Goal: Transaction & Acquisition: Subscribe to service/newsletter

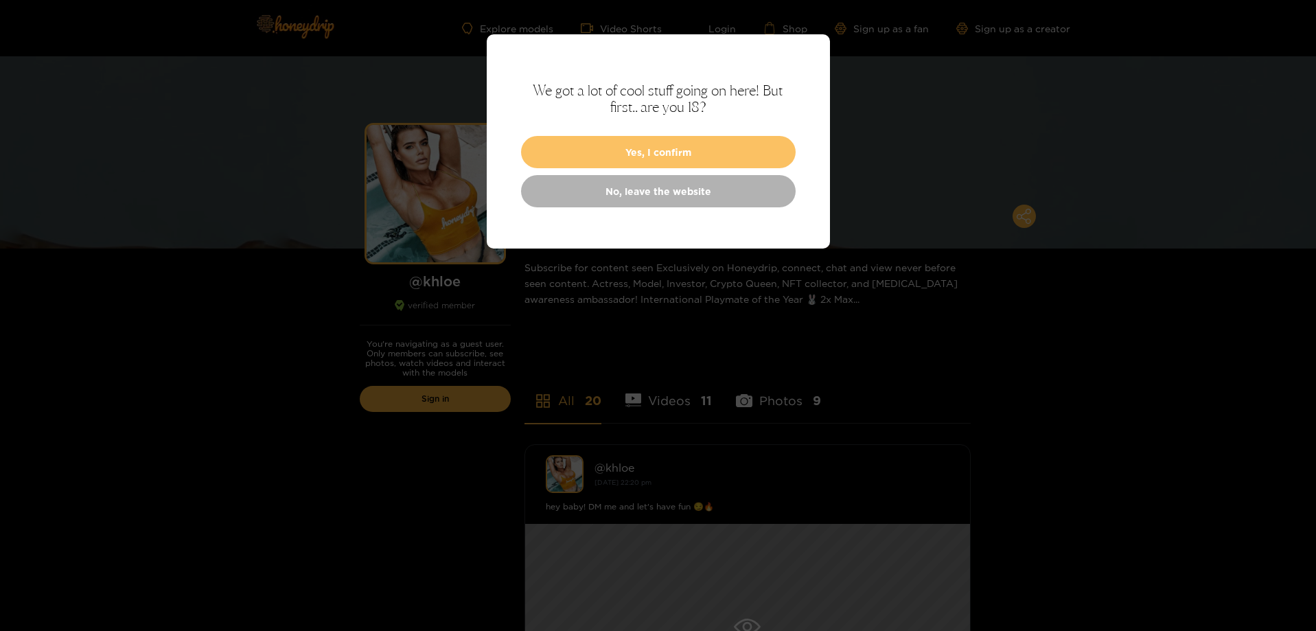
click at [699, 154] on button "Yes, I confirm" at bounding box center [658, 152] width 275 height 32
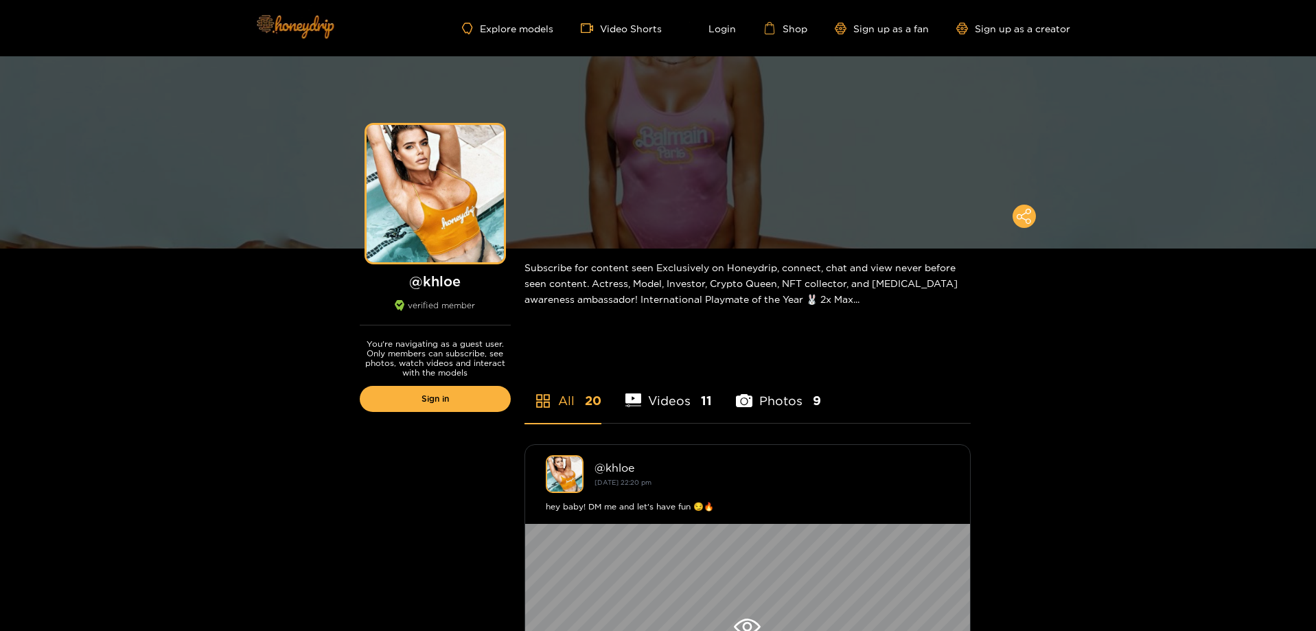
click at [281, 34] on img at bounding box center [294, 26] width 96 height 58
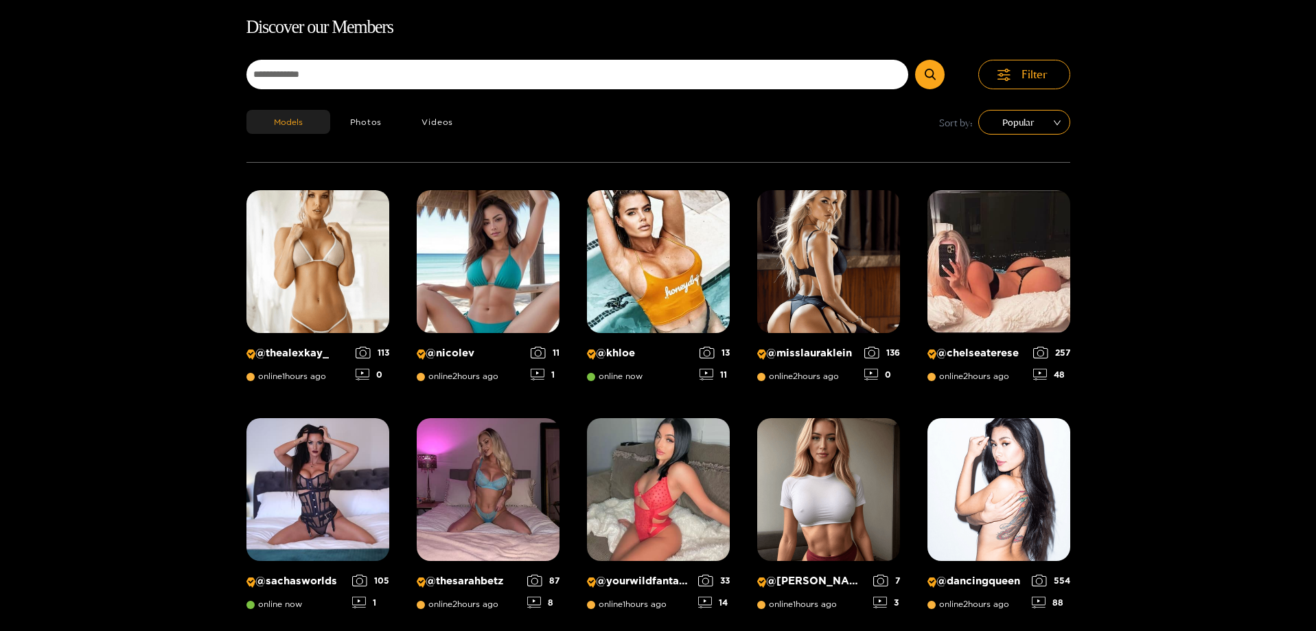
scroll to position [88, 0]
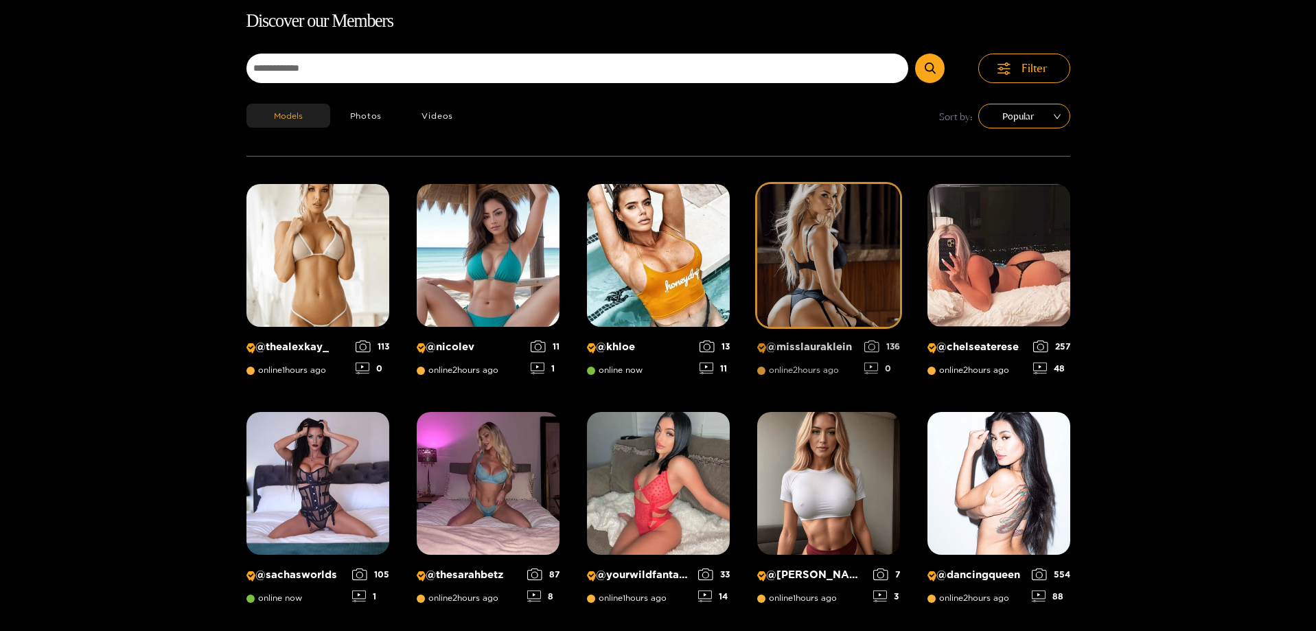
click at [835, 346] on p "@ misslauraklein" at bounding box center [807, 347] width 100 height 13
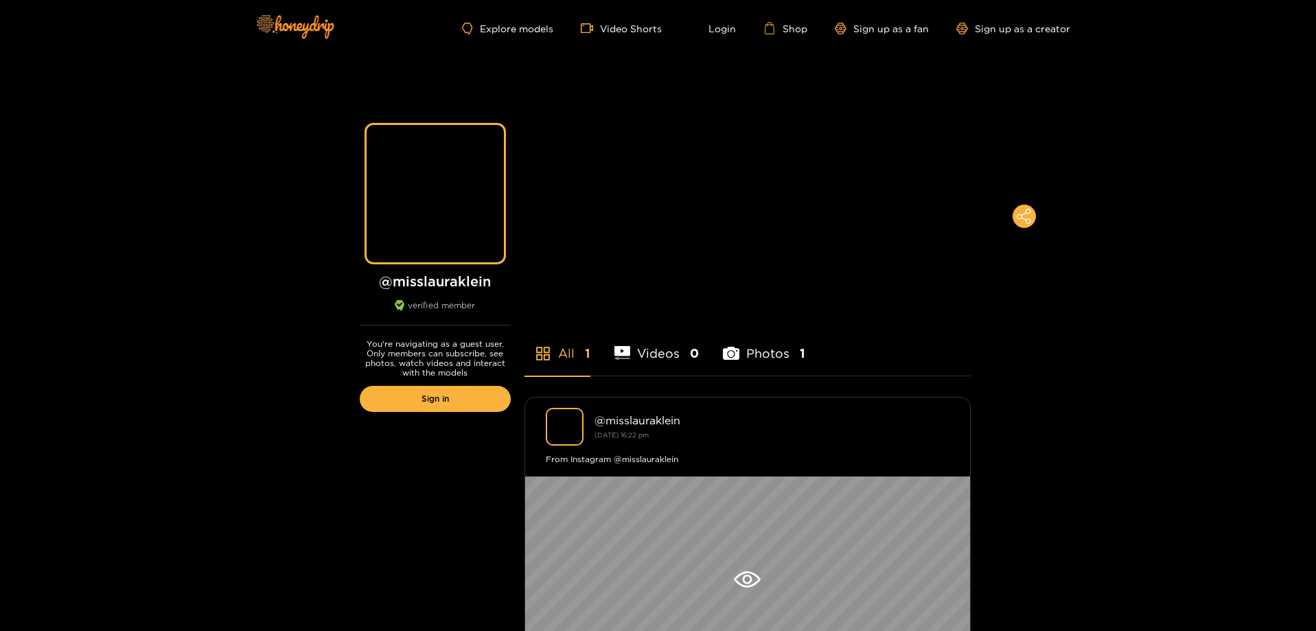
click at [773, 360] on li "Photos 1" at bounding box center [764, 345] width 82 height 62
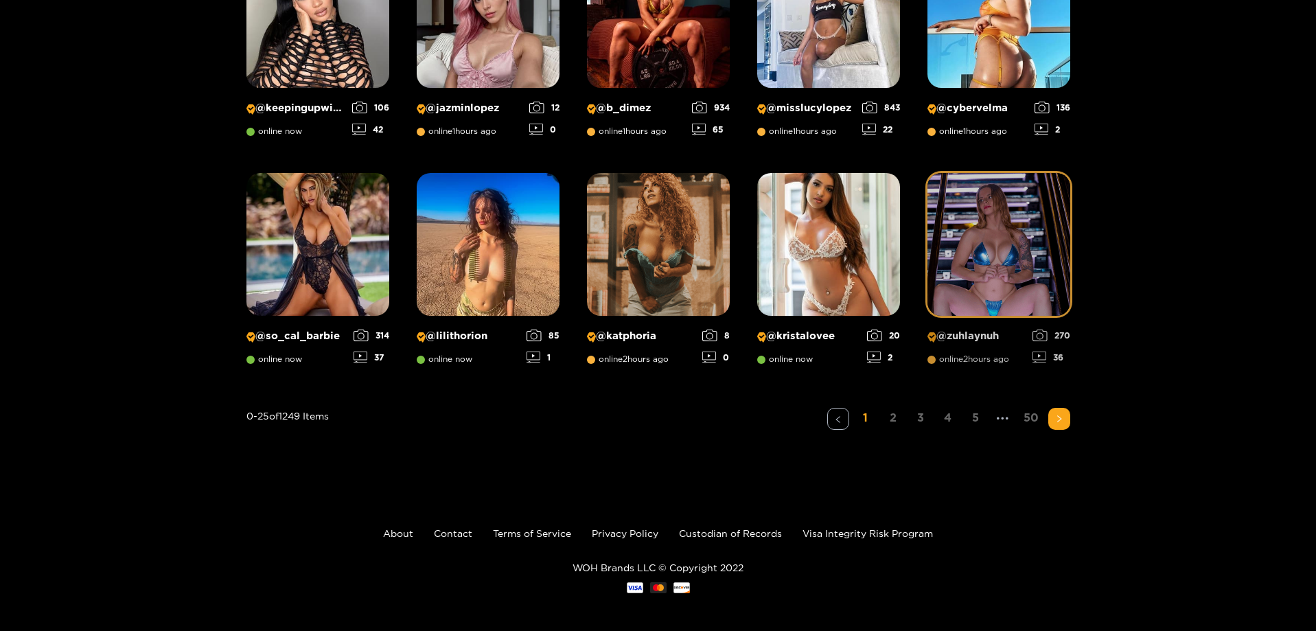
scroll to position [1014, 0]
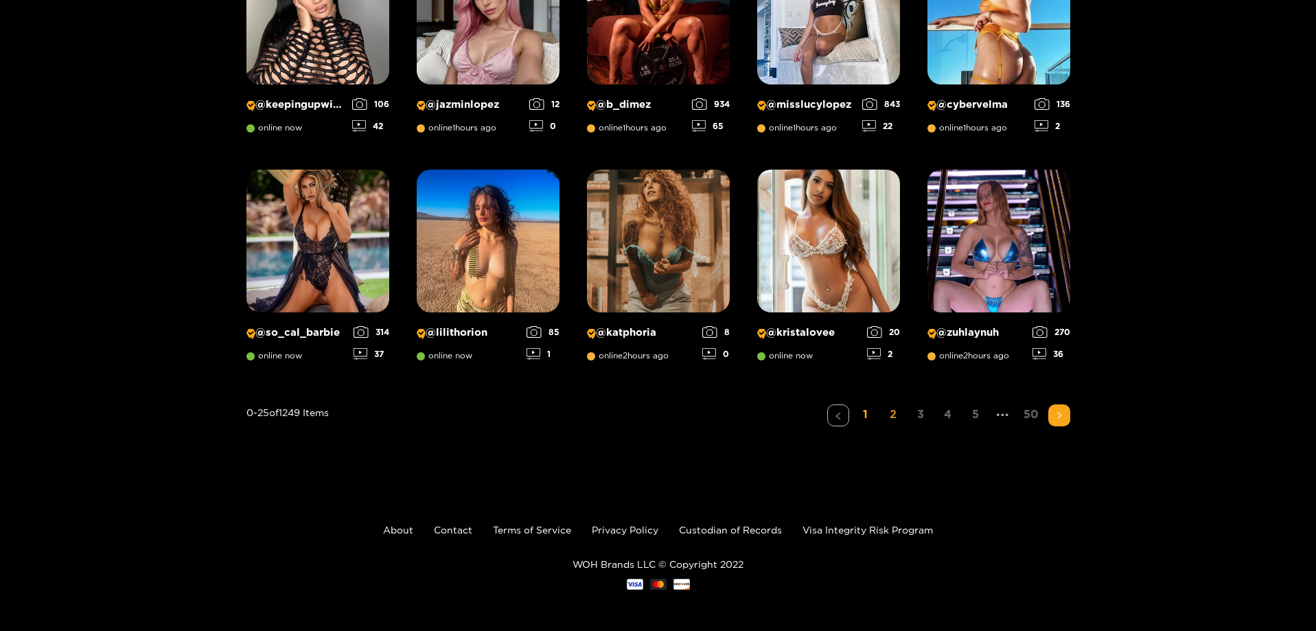
click at [899, 412] on link "2" at bounding box center [893, 414] width 22 height 20
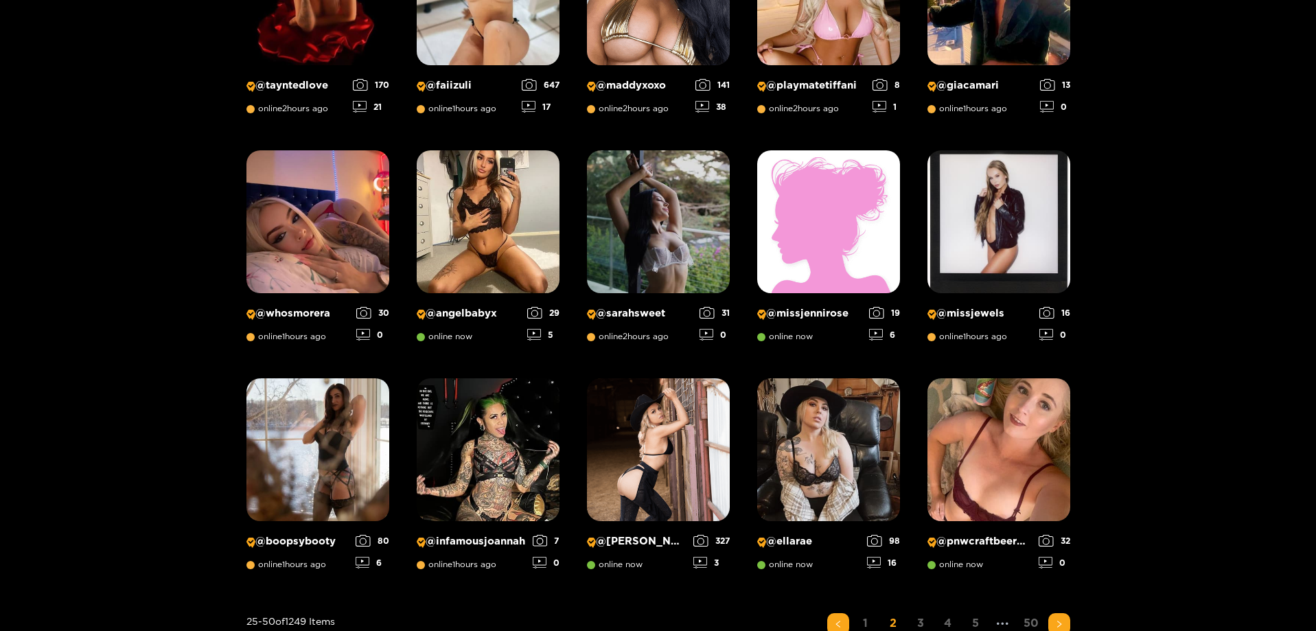
scroll to position [912, 0]
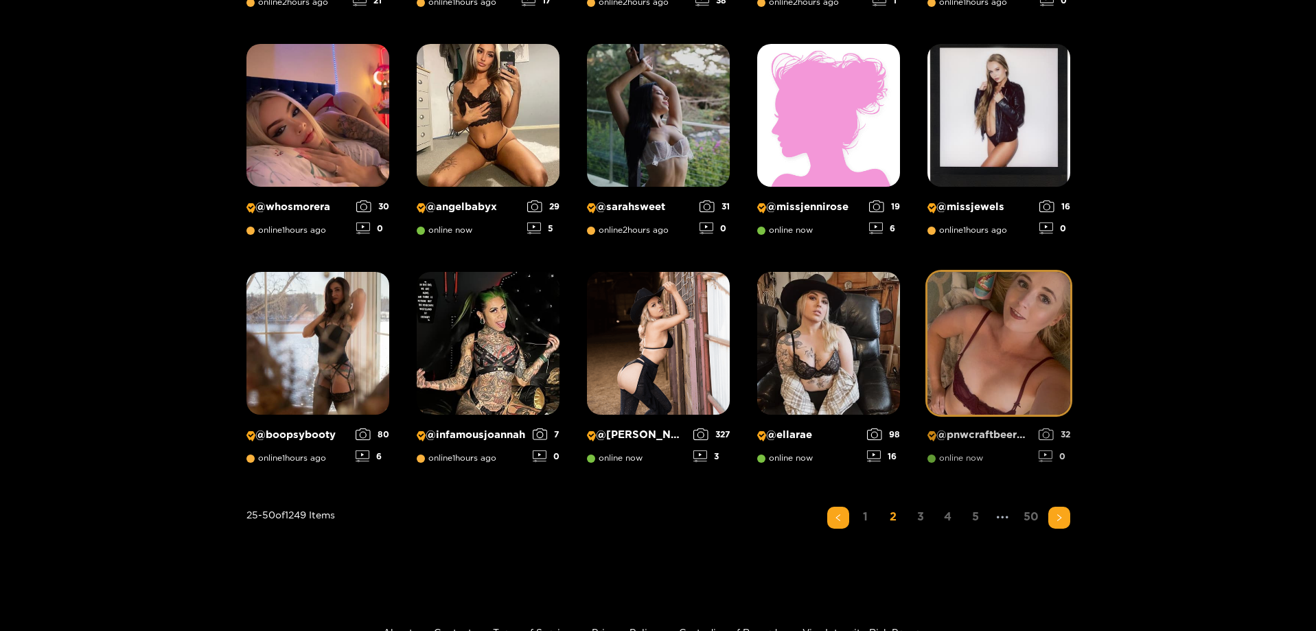
click at [984, 433] on p "@ pnwcraftbeerbabe" at bounding box center [979, 434] width 104 height 13
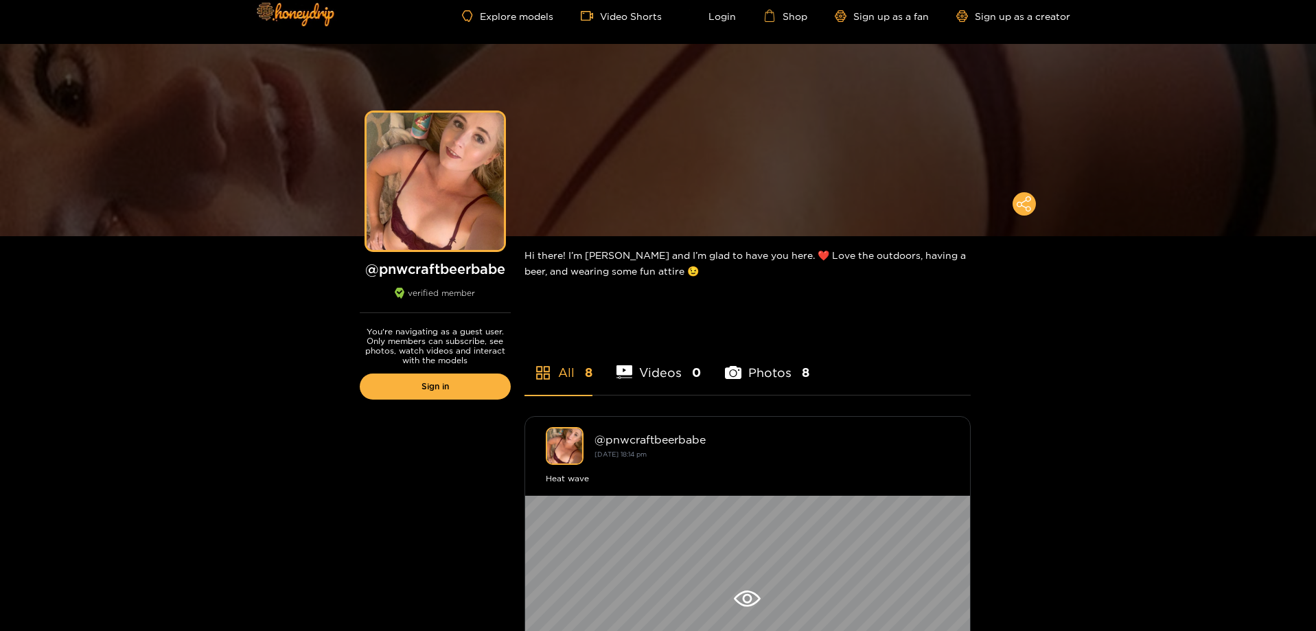
scroll to position [206, 0]
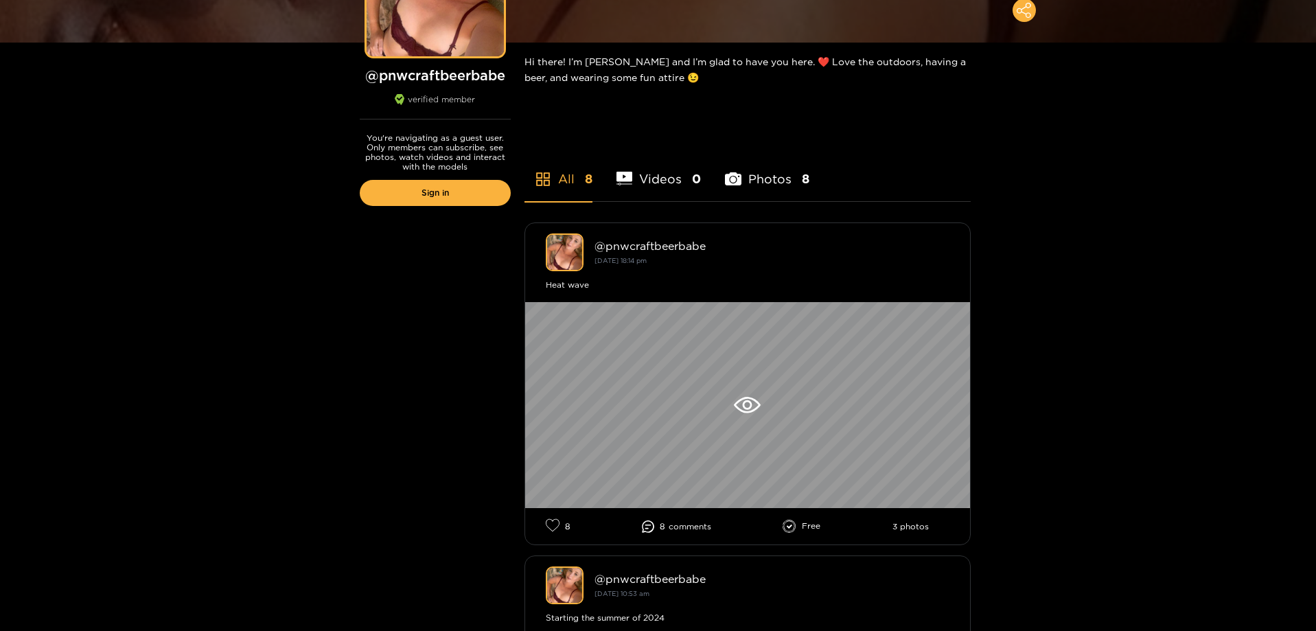
click at [773, 173] on li "Photos 8" at bounding box center [767, 170] width 84 height 62
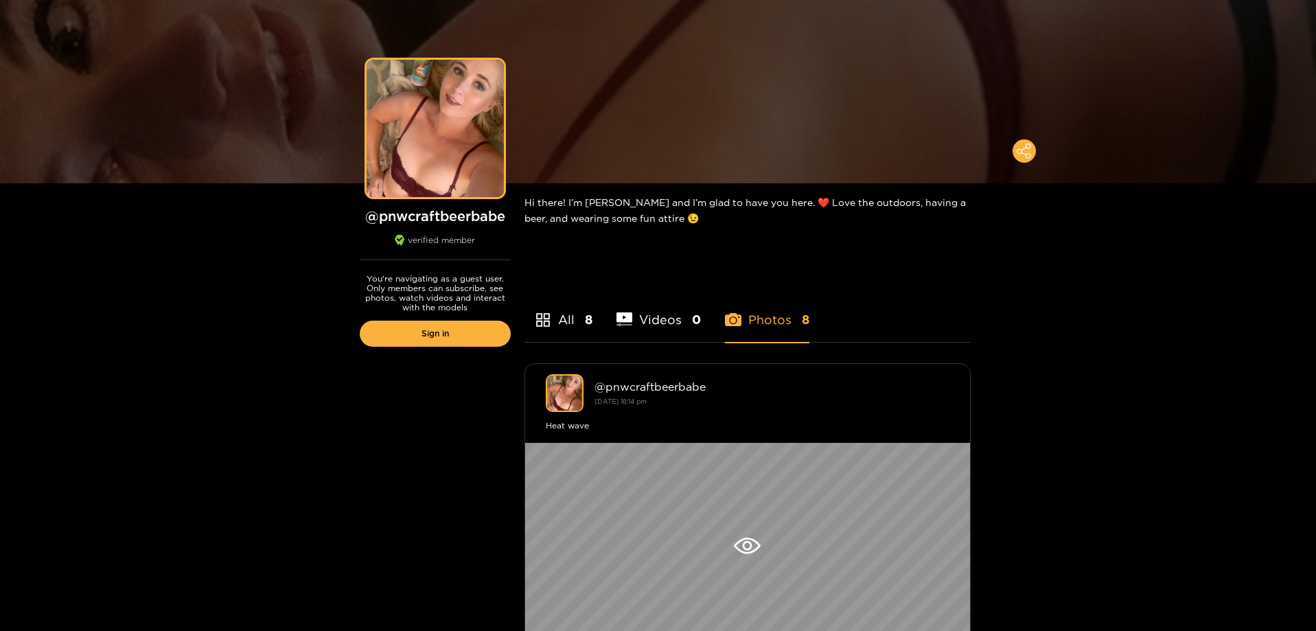
scroll to position [0, 0]
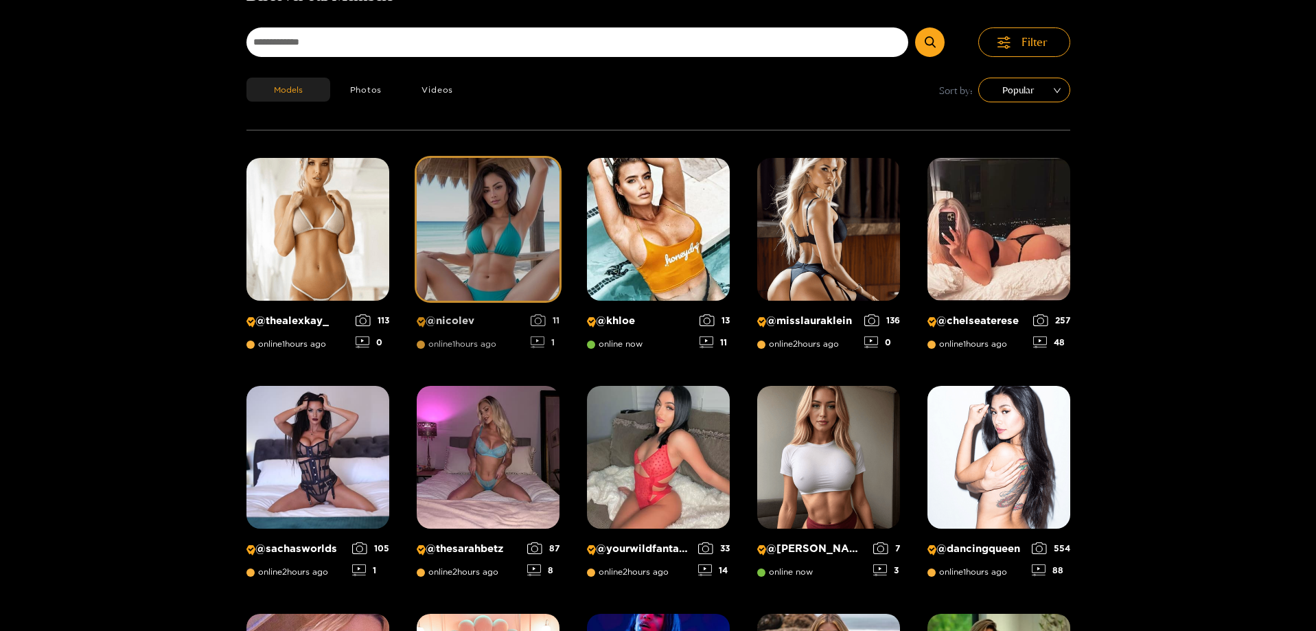
scroll to position [88, 0]
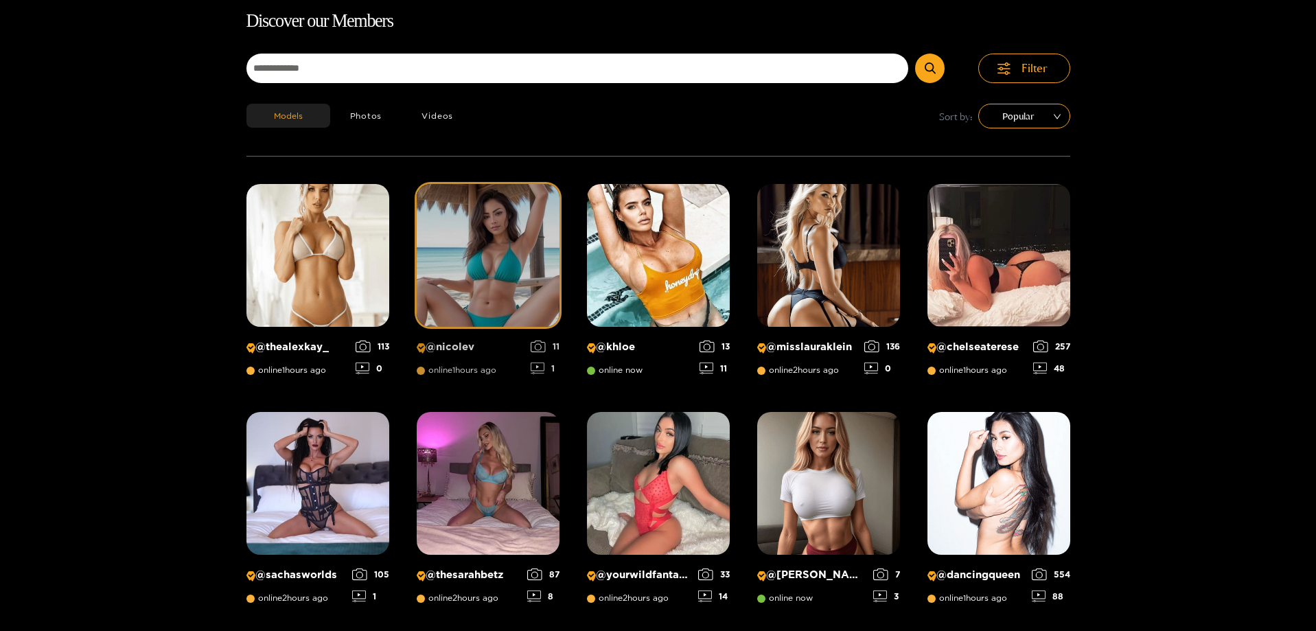
click at [470, 348] on p "@ nicolev" at bounding box center [470, 347] width 107 height 13
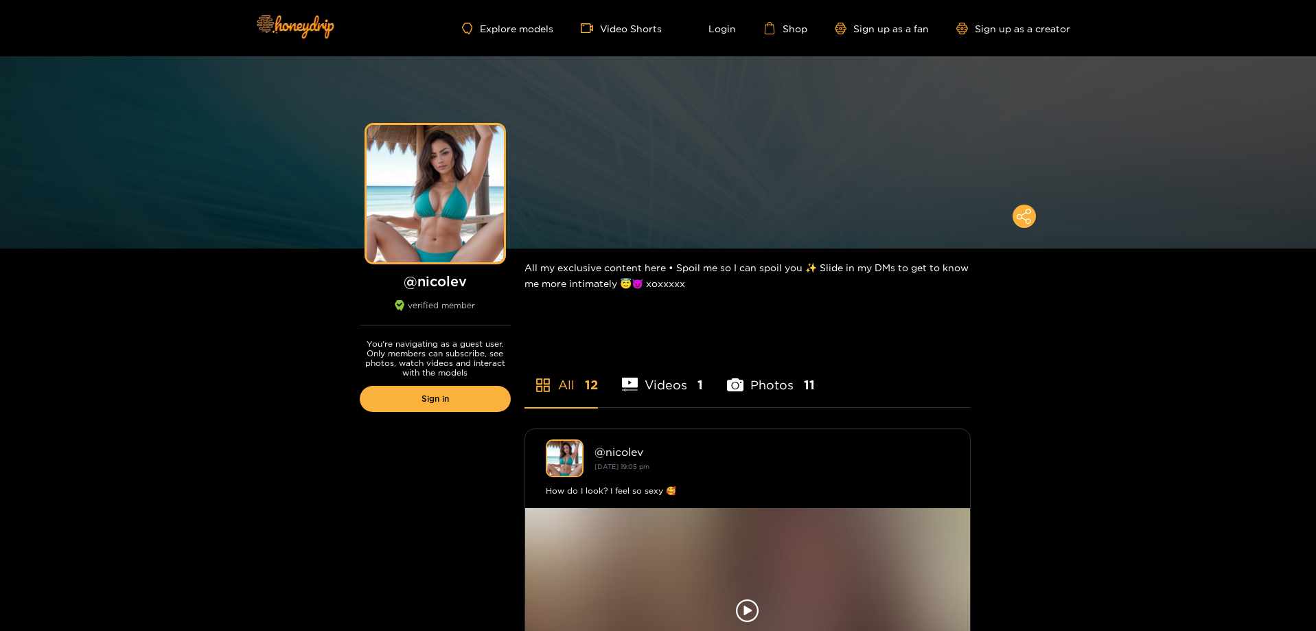
scroll to position [69, 0]
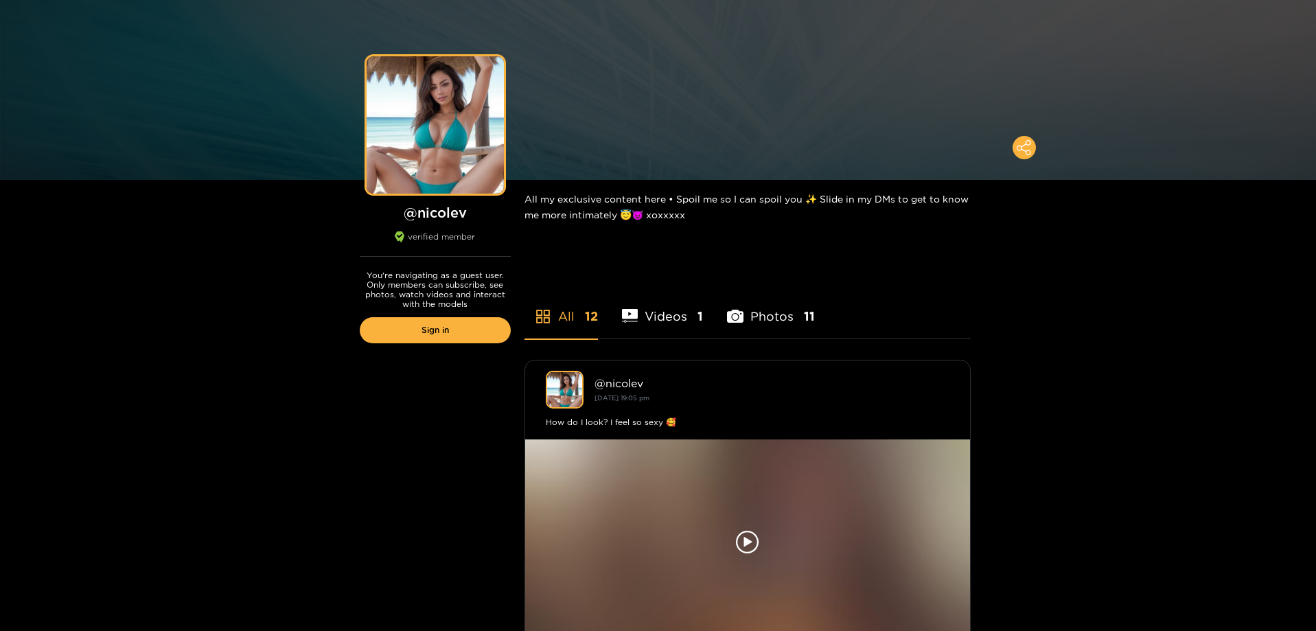
click at [797, 315] on li "Photos 11" at bounding box center [771, 308] width 88 height 62
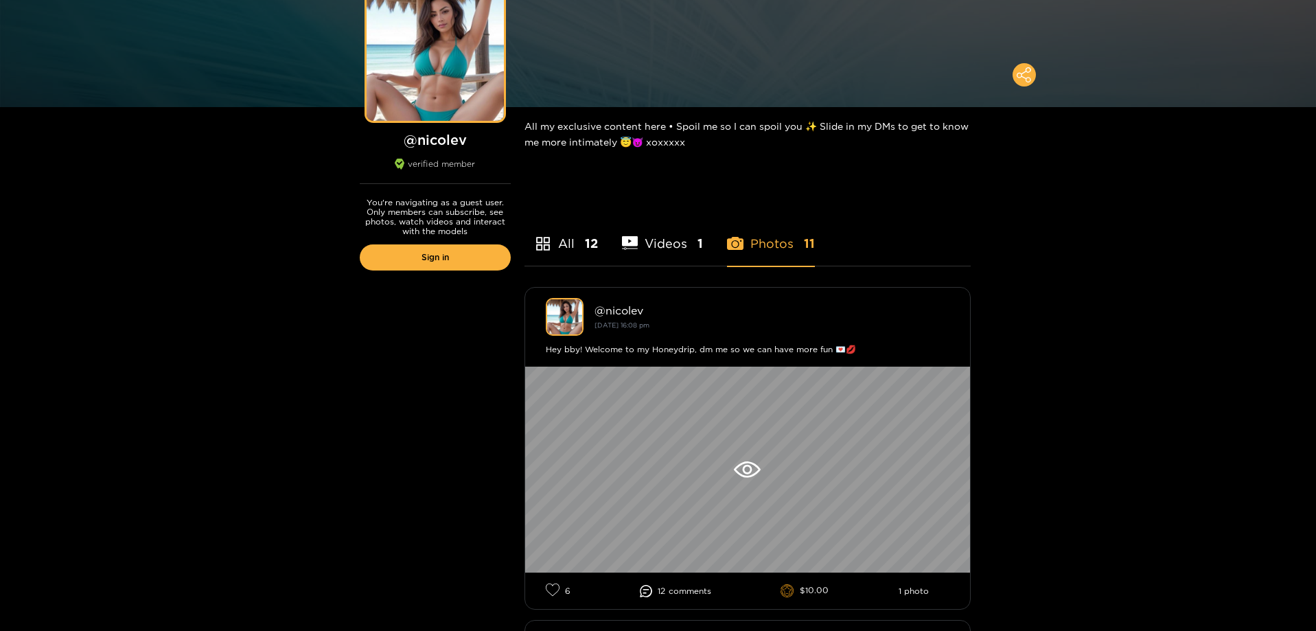
scroll to position [0, 0]
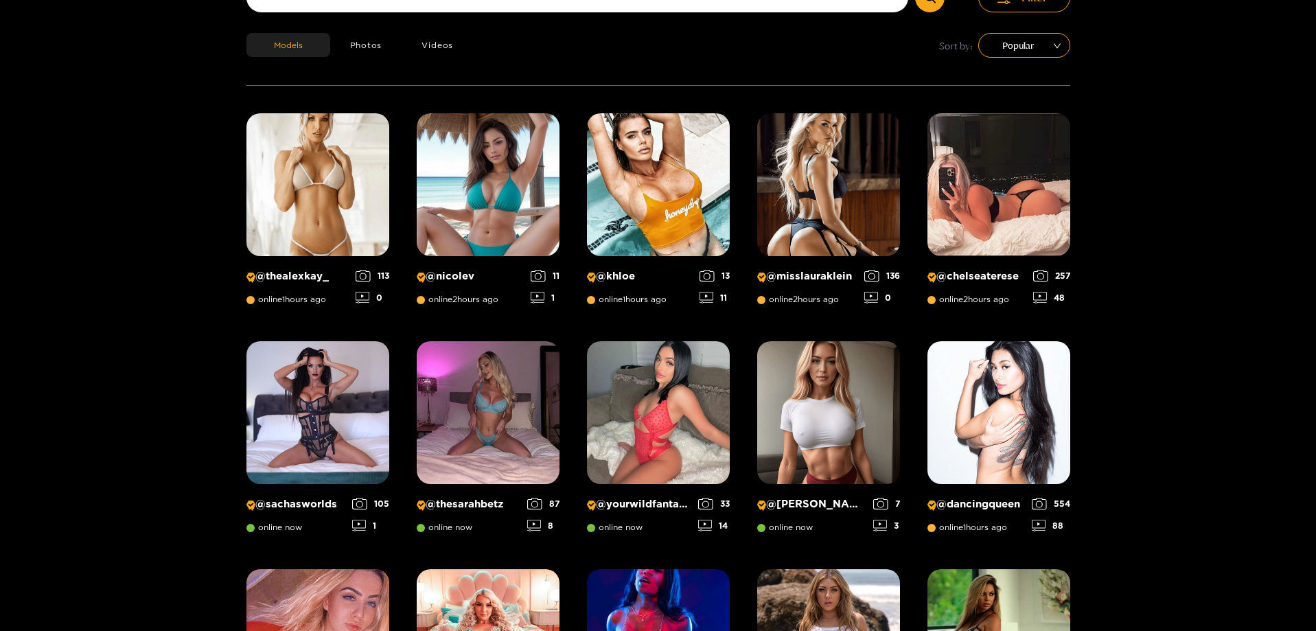
scroll to position [225, 0]
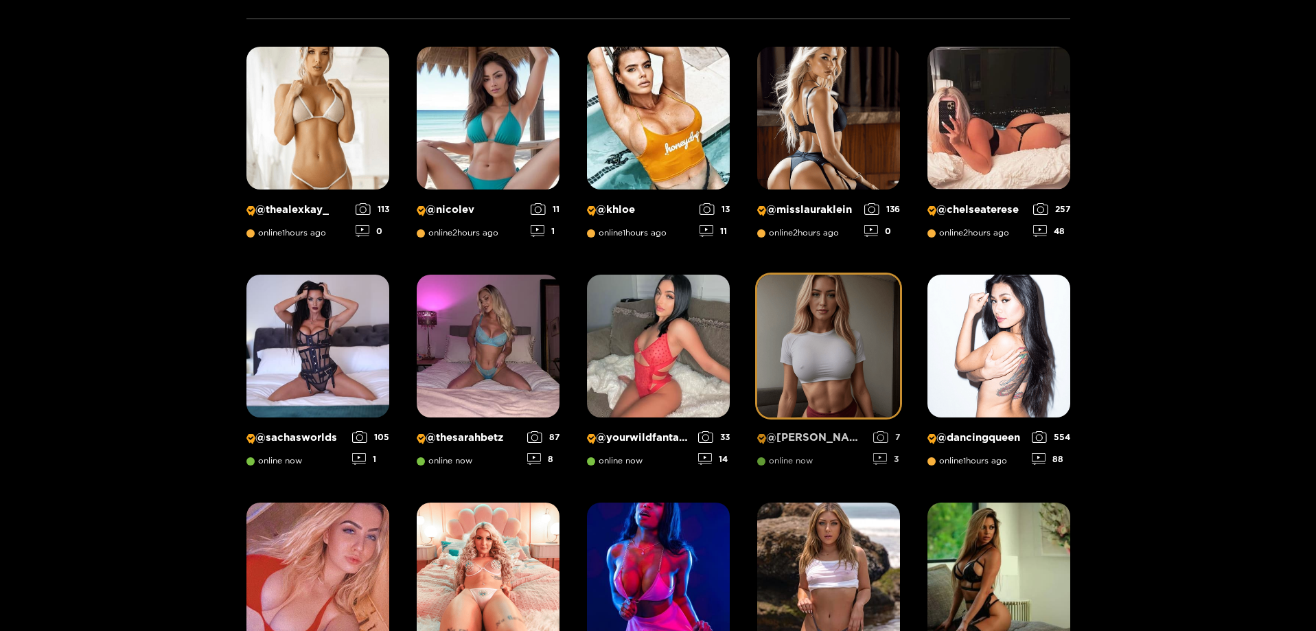
click at [807, 440] on p "@ michelle" at bounding box center [811, 437] width 109 height 13
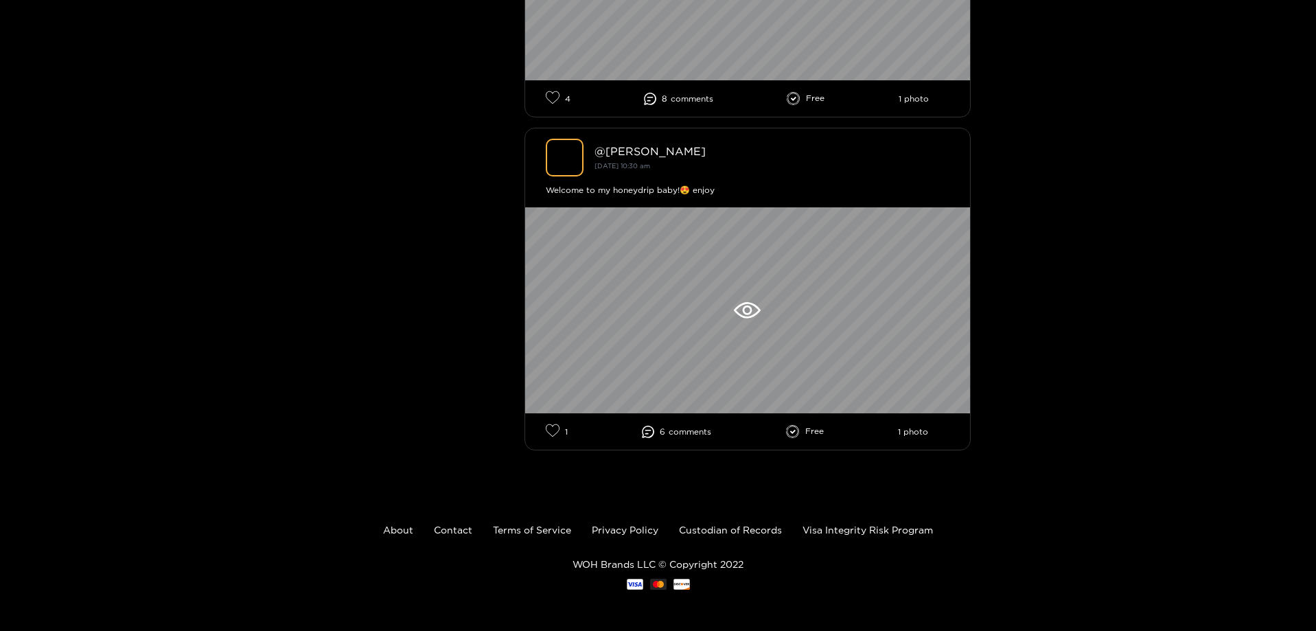
scroll to position [3209, 0]
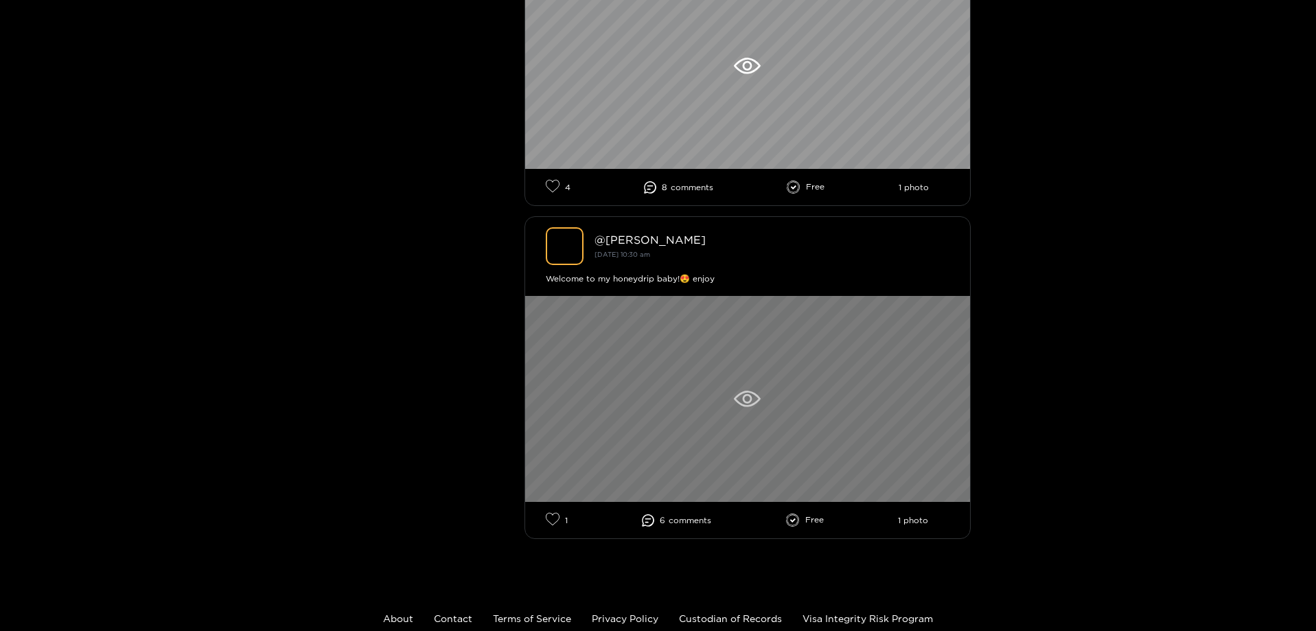
click at [717, 411] on div at bounding box center [747, 399] width 445 height 206
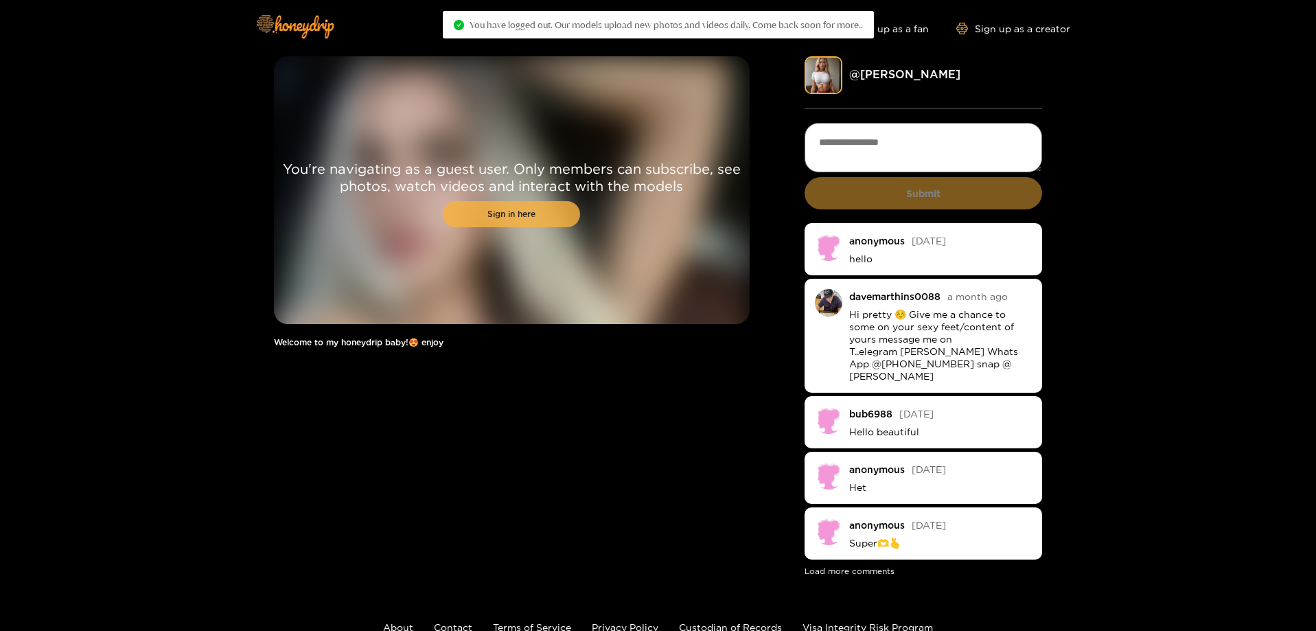
click at [552, 207] on link "Sign in here" at bounding box center [511, 214] width 137 height 26
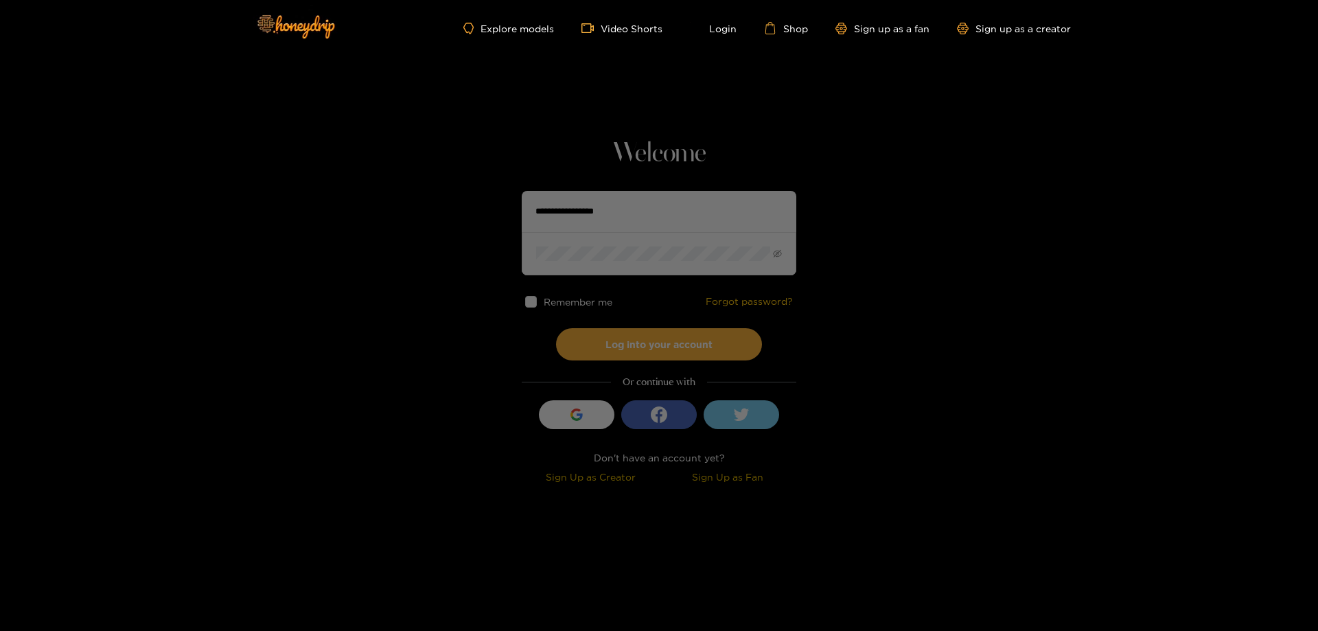
click at [761, 472] on div "Sign Up as Fan" at bounding box center [727, 477] width 130 height 16
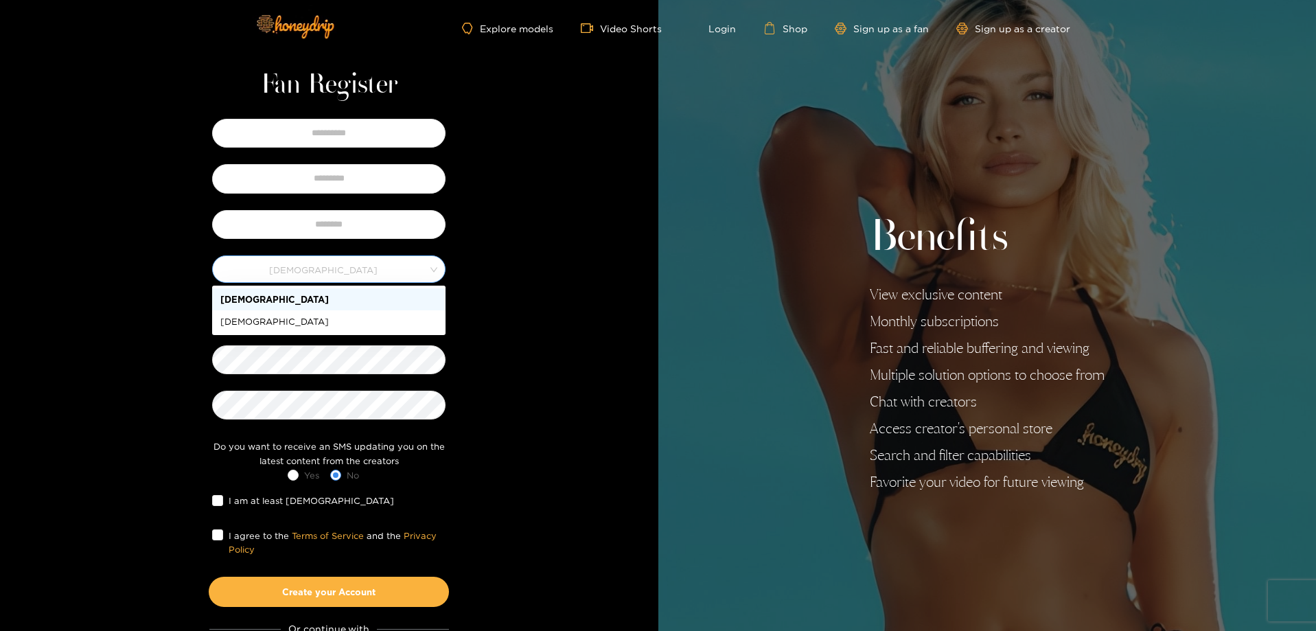
click at [352, 266] on span "[DEMOGRAPHIC_DATA]" at bounding box center [329, 269] width 232 height 19
click at [296, 302] on div "[DEMOGRAPHIC_DATA]" at bounding box center [328, 299] width 217 height 15
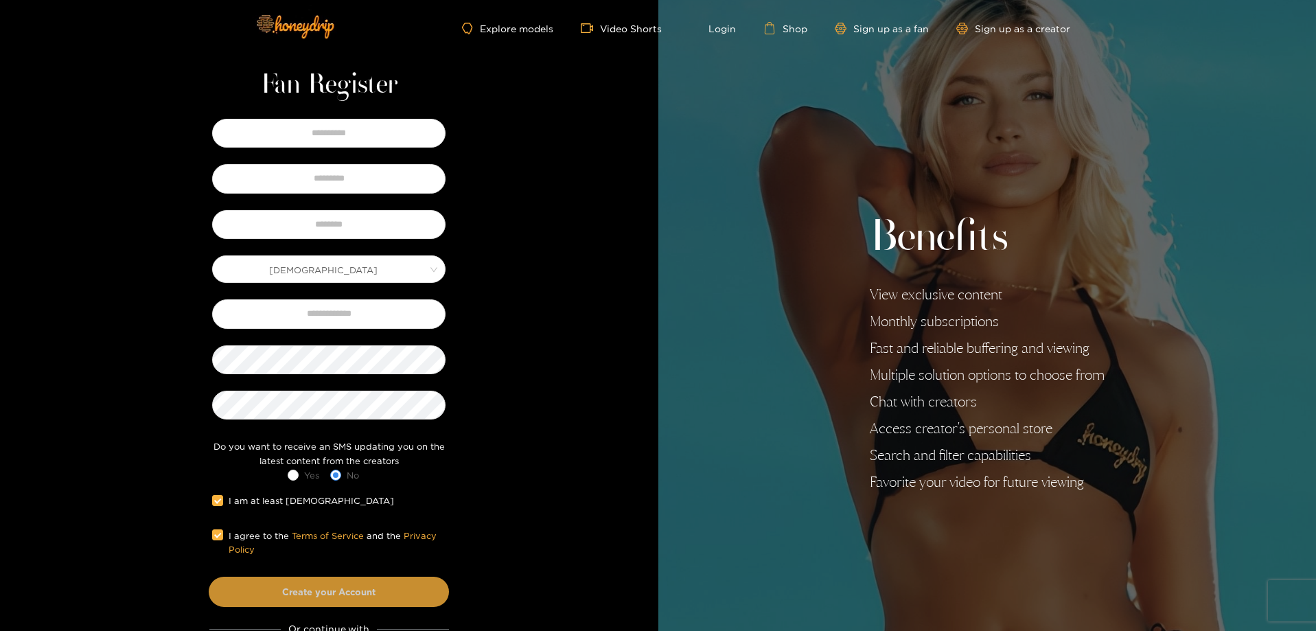
click at [388, 590] on button "Create your Account" at bounding box center [329, 592] width 240 height 30
